Goal: Task Accomplishment & Management: Manage account settings

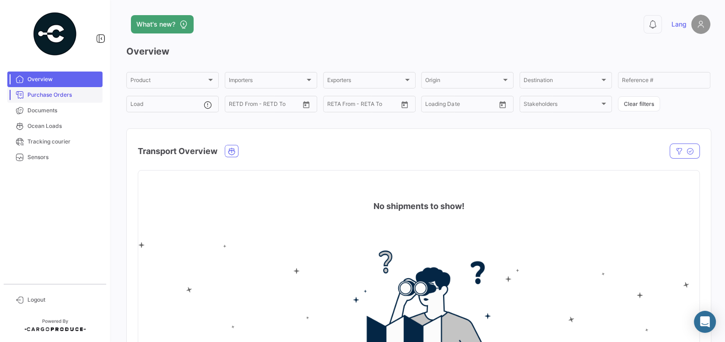
click at [63, 98] on span "Purchase Orders" at bounding box center [62, 95] width 71 height 8
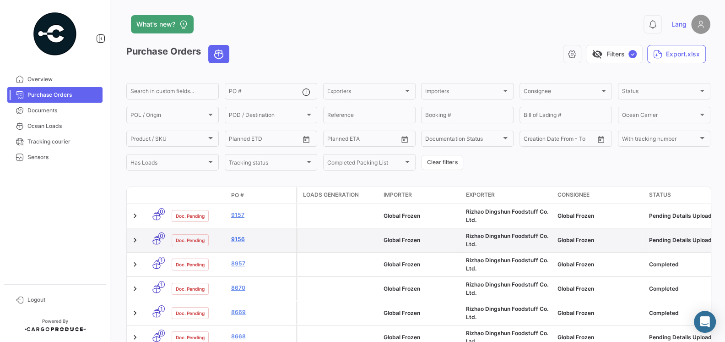
click at [241, 239] on link "9156" at bounding box center [261, 239] width 61 height 8
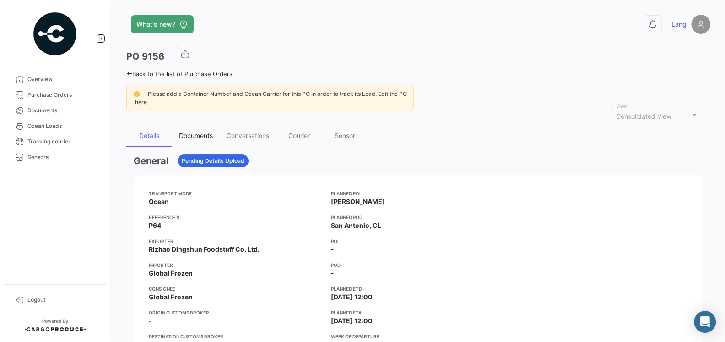
click at [188, 137] on div "Documents" at bounding box center [196, 135] width 34 height 8
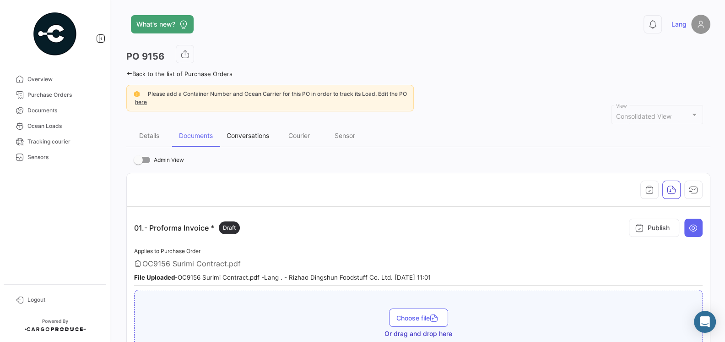
click at [240, 132] on div "Conversations" at bounding box center [248, 135] width 43 height 8
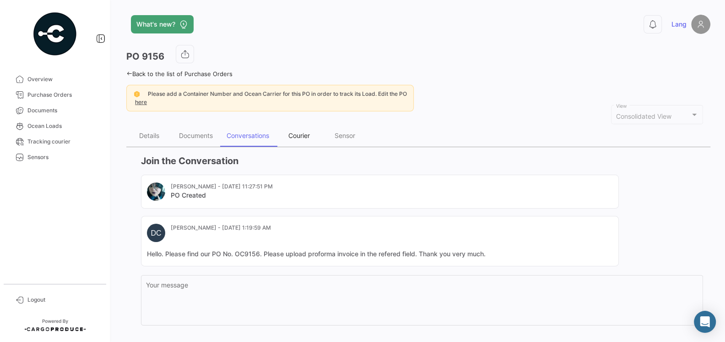
click at [297, 139] on div "Courier" at bounding box center [299, 136] width 46 height 22
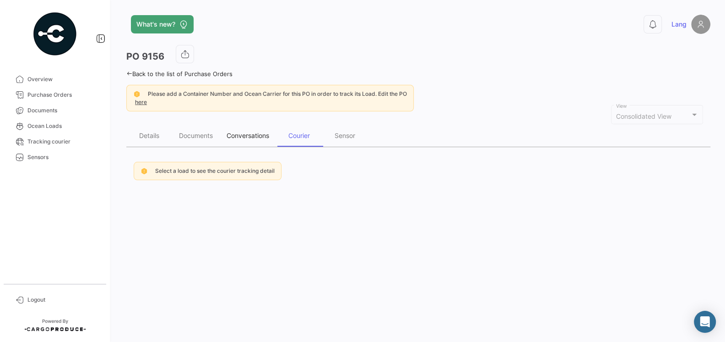
click at [255, 136] on div "Conversations" at bounding box center [248, 135] width 43 height 8
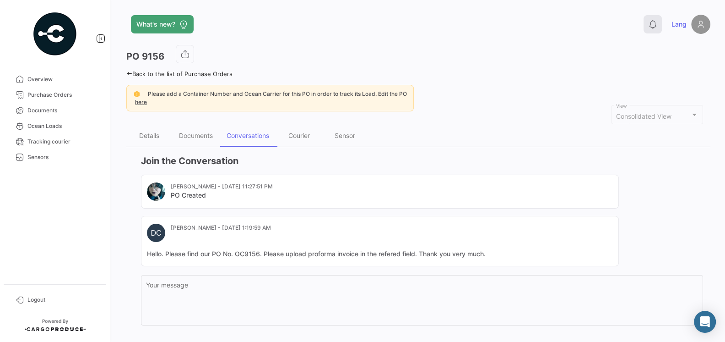
click at [650, 27] on icon at bounding box center [652, 24] width 9 height 9
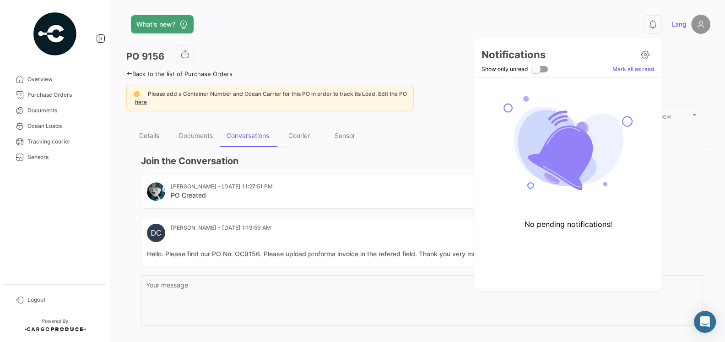
click at [539, 68] on span at bounding box center [536, 69] width 9 height 9
click at [536, 72] on input "Show only unread" at bounding box center [536, 72] width 0 height 0
checkbox input "true"
click at [646, 55] on icon at bounding box center [645, 54] width 9 height 9
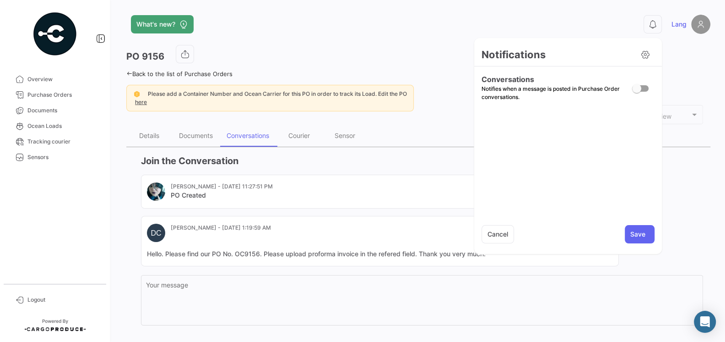
click at [635, 88] on span at bounding box center [636, 88] width 9 height 9
click at [636, 92] on input "checkbox" at bounding box center [636, 92] width 0 height 0
checkbox input "true"
click at [631, 236] on button "Save" at bounding box center [640, 234] width 30 height 18
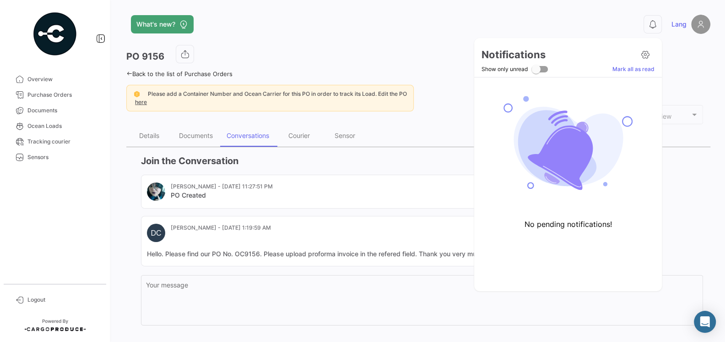
click at [692, 205] on div at bounding box center [362, 171] width 725 height 342
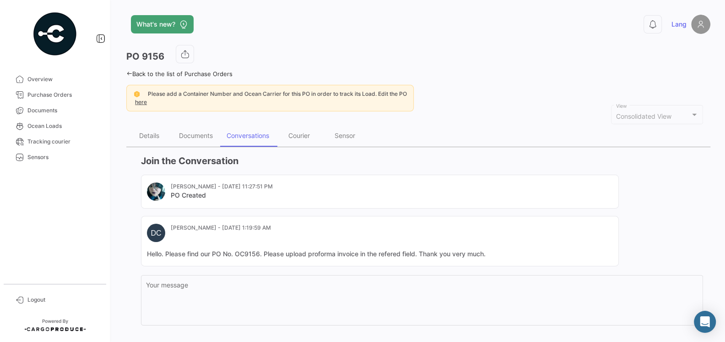
click at [416, 165] on h3 "Join the Conversation" at bounding box center [422, 160] width 562 height 13
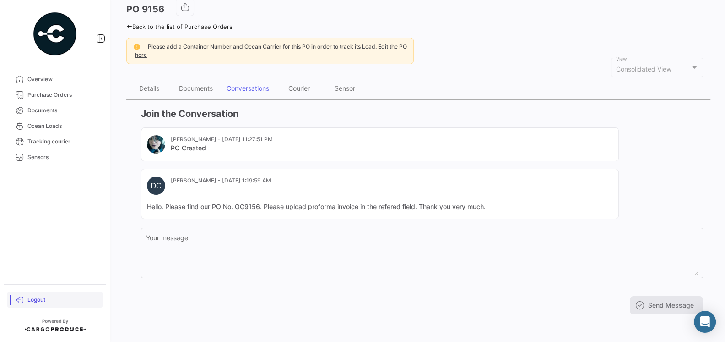
click at [31, 301] on span "Logout" at bounding box center [62, 299] width 71 height 8
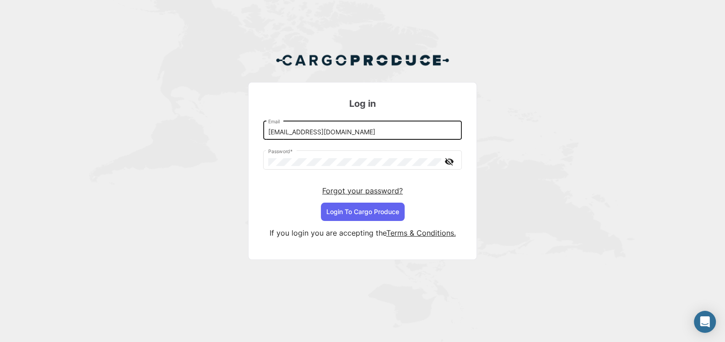
click at [358, 132] on input "[EMAIL_ADDRESS][DOMAIN_NAME]" at bounding box center [362, 132] width 189 height 8
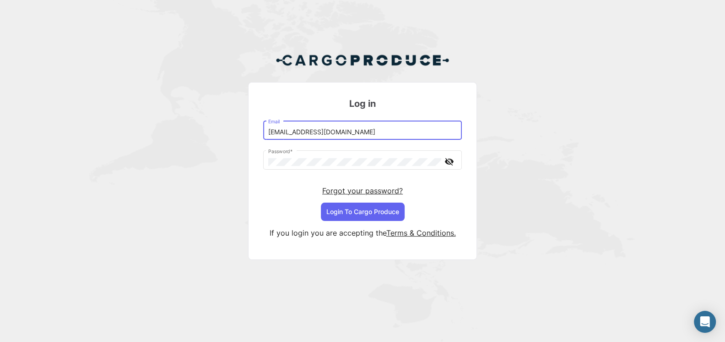
type input "[EMAIL_ADDRESS][DOMAIN_NAME]"
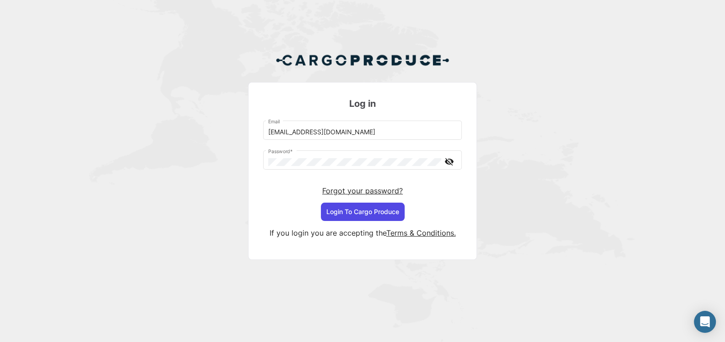
click at [351, 205] on button "Login To Cargo Produce" at bounding box center [363, 211] width 84 height 18
